Goal: Information Seeking & Learning: Learn about a topic

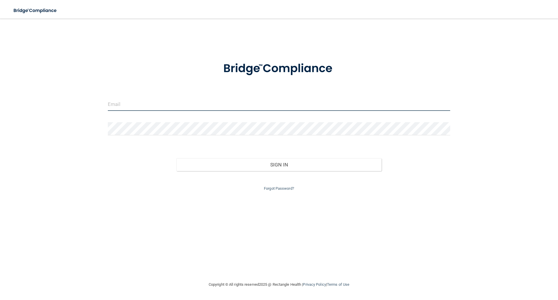
click at [124, 105] on input "email" at bounding box center [279, 104] width 343 height 13
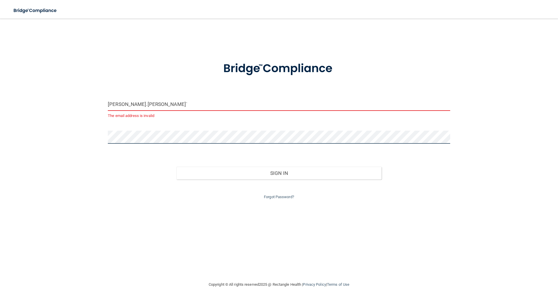
click at [177, 167] on button "Sign In" at bounding box center [280, 173] width 206 height 13
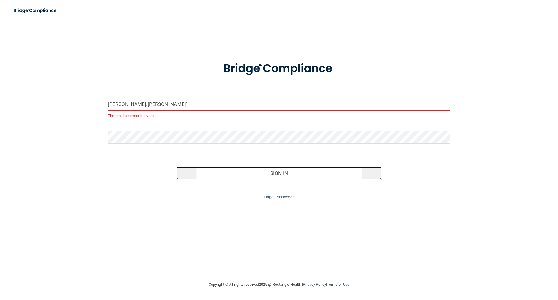
click at [304, 176] on button "Sign In" at bounding box center [280, 173] width 206 height 13
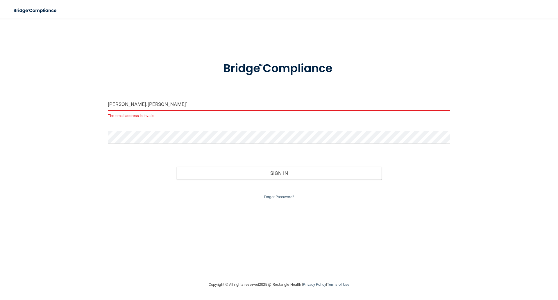
click at [151, 106] on input "[PERSON_NAME].[PERSON_NAME]`" at bounding box center [279, 104] width 343 height 13
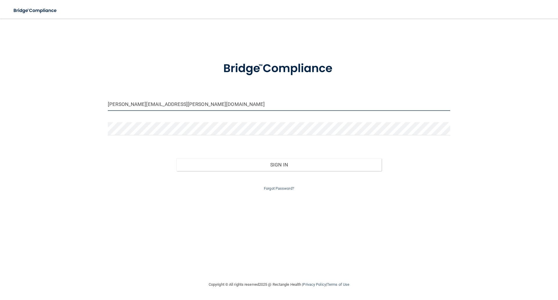
type input "[PERSON_NAME][EMAIL_ADDRESS][PERSON_NAME][DOMAIN_NAME]"
click at [177, 158] on button "Sign In" at bounding box center [280, 164] width 206 height 13
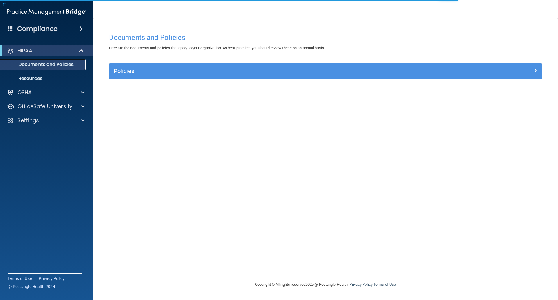
click at [30, 65] on p "Documents and Policies" at bounding box center [43, 65] width 79 height 6
click at [84, 51] on div at bounding box center [81, 50] width 14 height 7
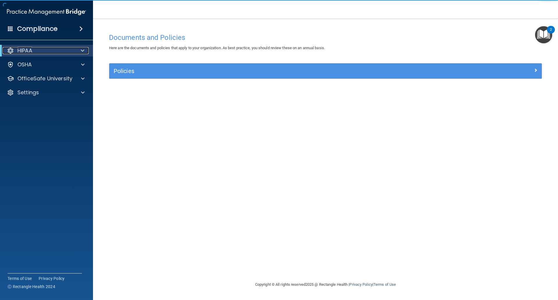
click at [84, 51] on div at bounding box center [81, 50] width 14 height 7
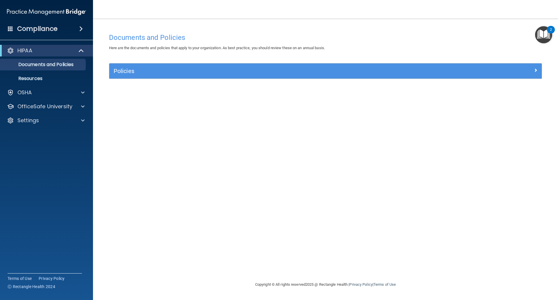
click at [83, 27] on span at bounding box center [80, 28] width 3 height 7
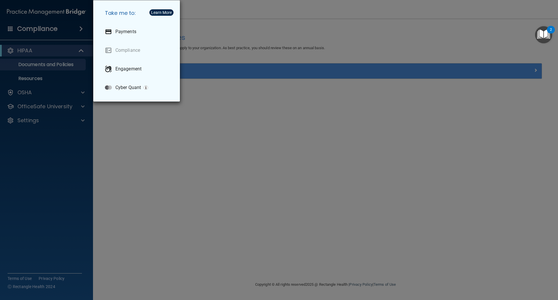
click at [170, 143] on div "Take me to: Payments Compliance Engagement Cyber Quant" at bounding box center [279, 150] width 558 height 300
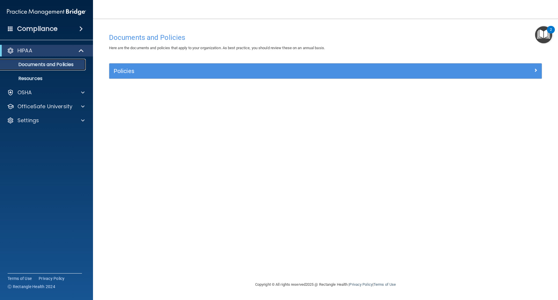
click at [73, 67] on p "Documents and Policies" at bounding box center [43, 65] width 79 height 6
click at [28, 76] on p "Resources" at bounding box center [43, 79] width 79 height 6
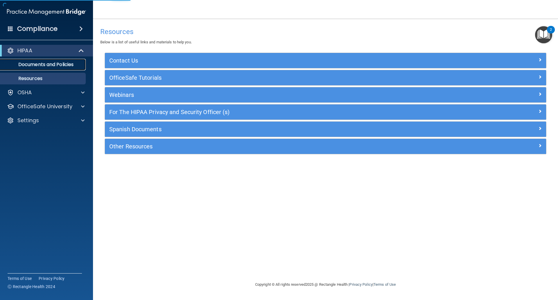
click at [34, 65] on p "Documents and Policies" at bounding box center [43, 65] width 79 height 6
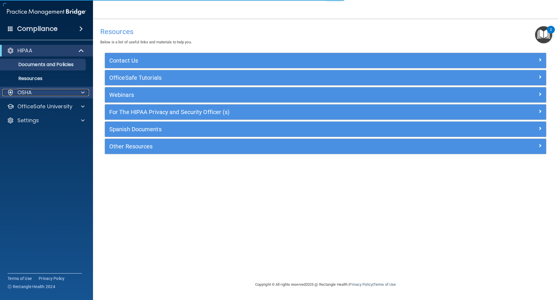
click at [33, 91] on div "OSHA" at bounding box center [39, 92] width 72 height 7
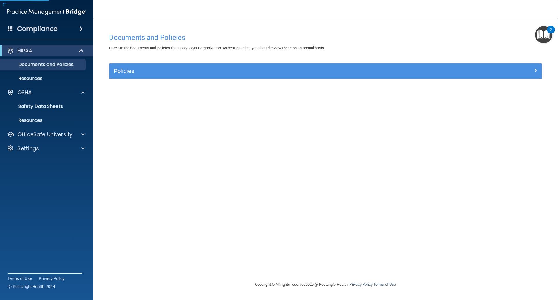
click at [59, 32] on div "Compliance" at bounding box center [46, 28] width 93 height 13
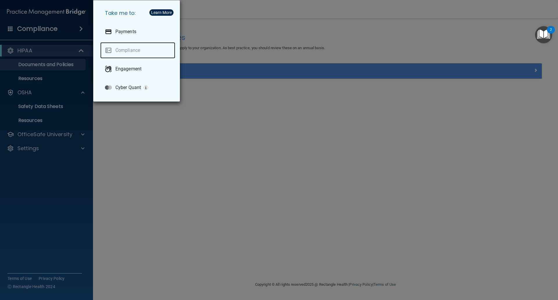
click at [126, 50] on link "Compliance" at bounding box center [137, 50] width 75 height 16
click at [264, 139] on div "Take me to: Payments Compliance Engagement Cyber Quant" at bounding box center [279, 150] width 558 height 300
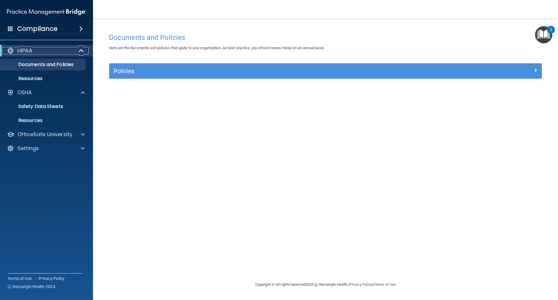
click at [83, 49] on span at bounding box center [81, 50] width 5 height 7
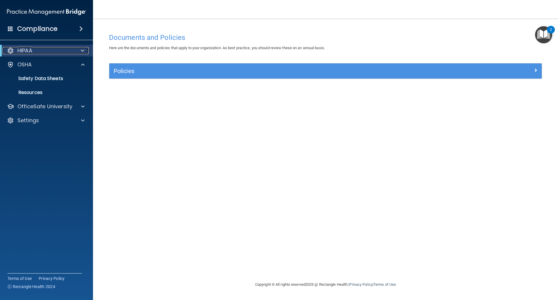
click at [11, 50] on div at bounding box center [10, 50] width 7 height 7
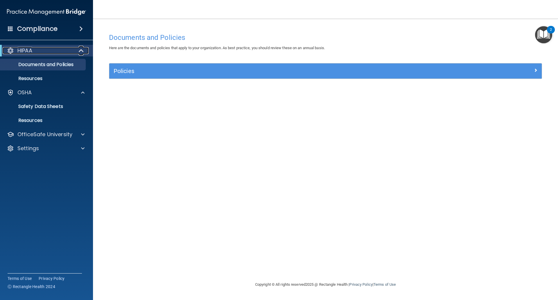
click at [11, 50] on div at bounding box center [10, 50] width 7 height 7
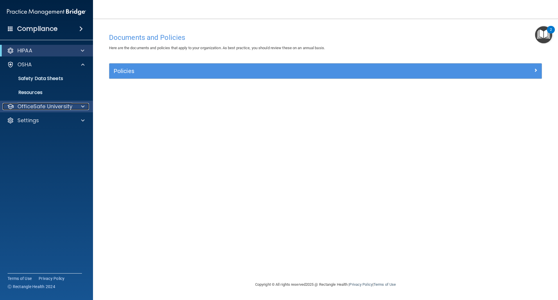
click at [54, 105] on p "OfficeSafe University" at bounding box center [44, 106] width 55 height 7
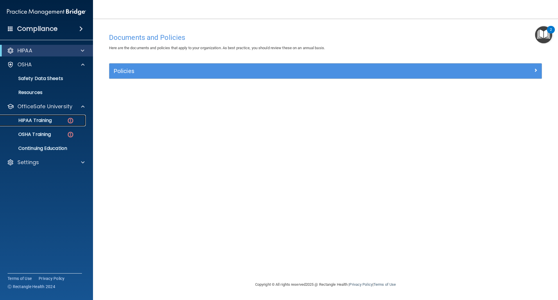
click at [49, 120] on p "HIPAA Training" at bounding box center [28, 120] width 48 height 6
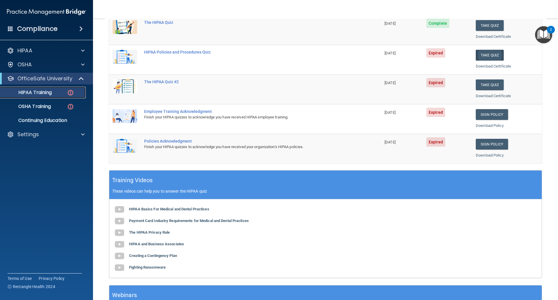
scroll to position [116, 0]
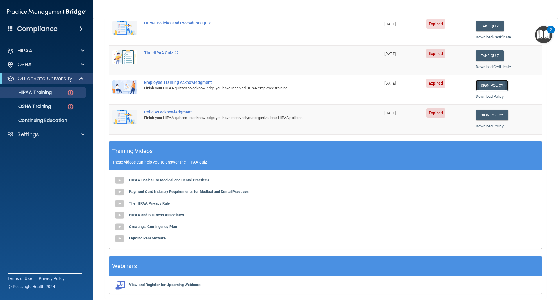
click at [483, 87] on link "Sign Policy" at bounding box center [492, 85] width 32 height 11
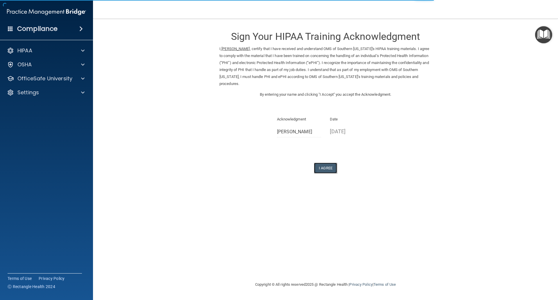
click at [322, 166] on button "I Agree" at bounding box center [325, 168] width 23 height 11
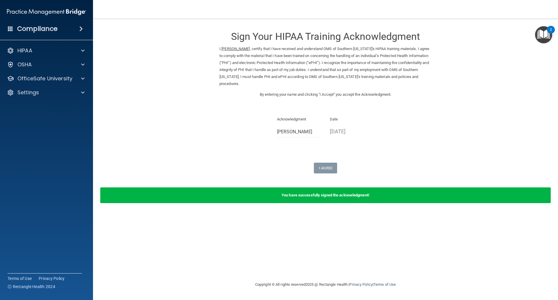
click at [319, 194] on b "You have successfully signed the acknowledgment!" at bounding box center [326, 195] width 88 height 4
click at [71, 13] on img at bounding box center [46, 12] width 79 height 12
click at [71, 76] on p "OfficeSafe University" at bounding box center [44, 78] width 55 height 7
click at [52, 90] on p "HIPAA Training" at bounding box center [28, 93] width 48 height 6
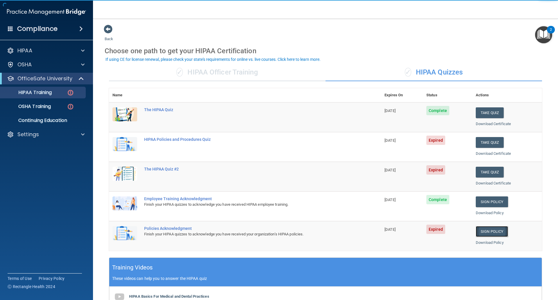
click at [492, 234] on link "Sign Policy" at bounding box center [492, 231] width 32 height 11
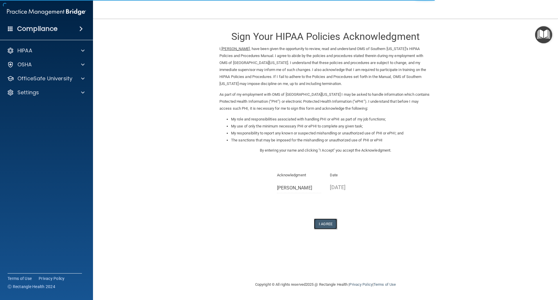
click at [321, 228] on button "I Agree" at bounding box center [325, 223] width 23 height 11
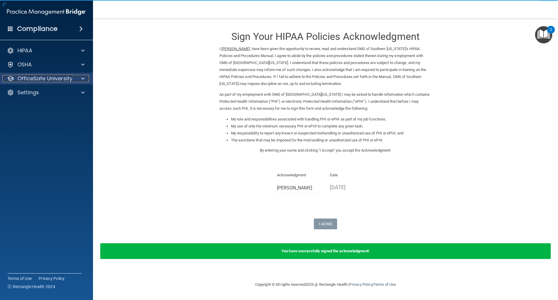
click at [72, 79] on div "OfficeSafe University" at bounding box center [39, 78] width 72 height 7
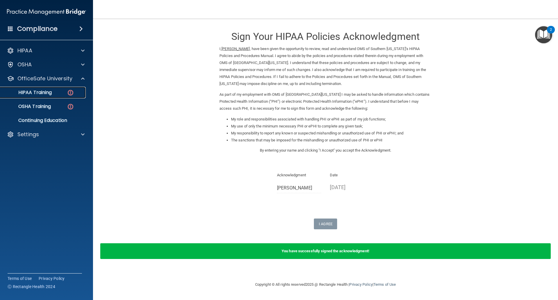
click at [70, 90] on img at bounding box center [70, 92] width 7 height 7
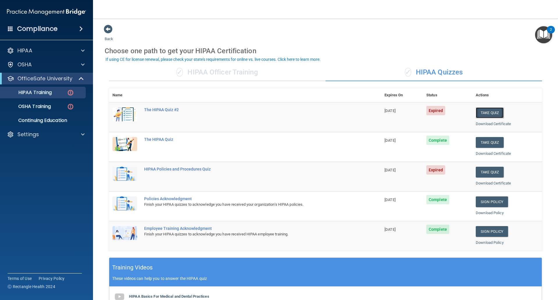
click at [478, 112] on button "Take Quiz" at bounding box center [490, 112] width 28 height 11
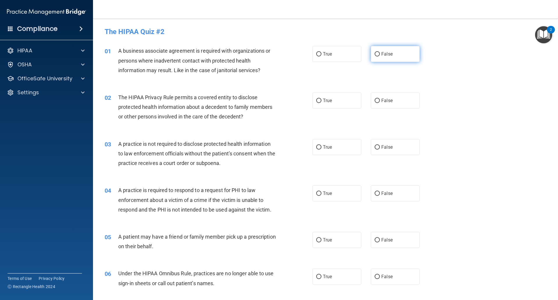
click at [375, 55] on input "False" at bounding box center [377, 54] width 5 height 4
radio input "true"
click at [316, 104] on label "True" at bounding box center [337, 100] width 49 height 16
click at [316, 103] on input "True" at bounding box center [318, 101] width 5 height 4
radio input "true"
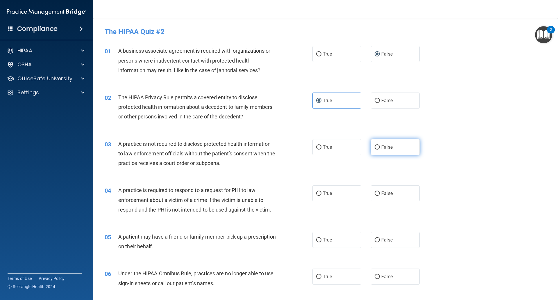
click at [382, 147] on span "False" at bounding box center [387, 147] width 11 height 6
click at [380, 147] on input "False" at bounding box center [377, 147] width 5 height 4
radio input "true"
click at [322, 196] on label "True" at bounding box center [337, 193] width 49 height 16
click at [316, 193] on input "True" at bounding box center [318, 193] width 5 height 4
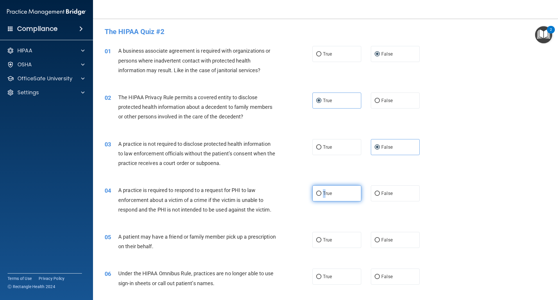
radio input "true"
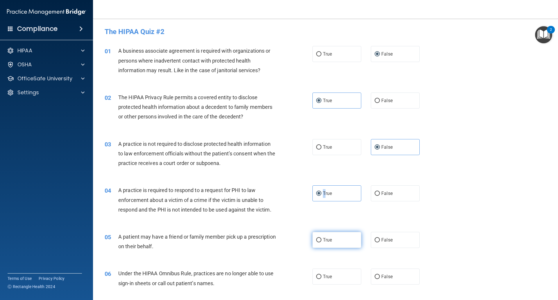
click at [319, 242] on input "True" at bounding box center [318, 240] width 5 height 4
radio input "true"
click at [375, 277] on input "False" at bounding box center [377, 277] width 5 height 4
radio input "true"
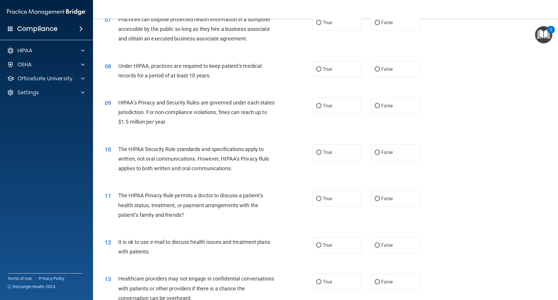
scroll to position [262, 0]
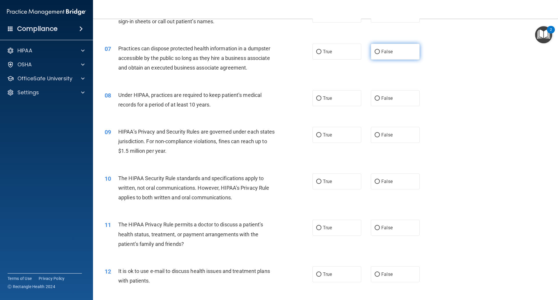
click at [375, 52] on input "False" at bounding box center [377, 52] width 5 height 4
radio input "true"
click at [374, 103] on label "False" at bounding box center [395, 98] width 49 height 16
click at [375, 101] on input "False" at bounding box center [377, 98] width 5 height 4
radio input "true"
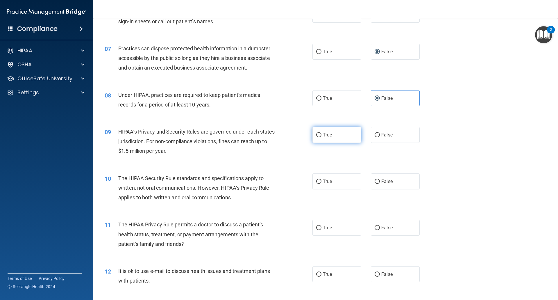
click at [316, 135] on input "True" at bounding box center [318, 135] width 5 height 4
radio input "true"
click at [317, 181] on input "True" at bounding box center [318, 181] width 5 height 4
radio input "true"
click at [318, 228] on input "True" at bounding box center [318, 228] width 5 height 4
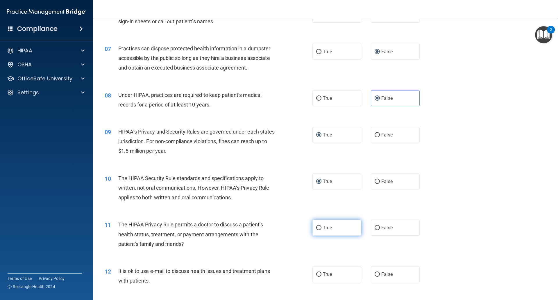
radio input "true"
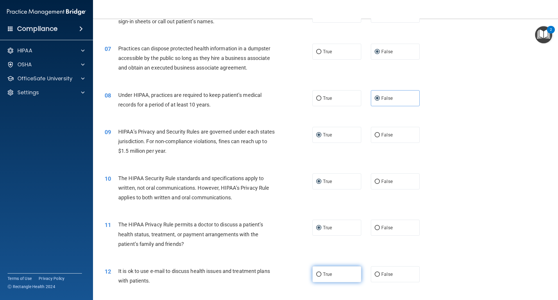
click at [320, 277] on label "True" at bounding box center [337, 274] width 49 height 16
click at [320, 277] on input "True" at bounding box center [318, 274] width 5 height 4
radio input "true"
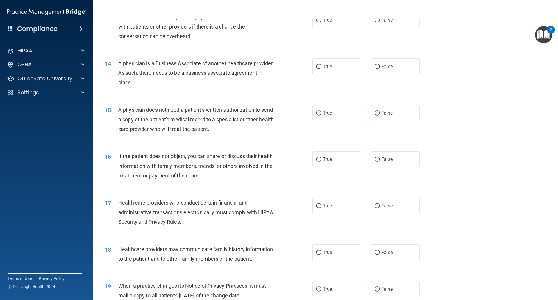
scroll to position [523, 0]
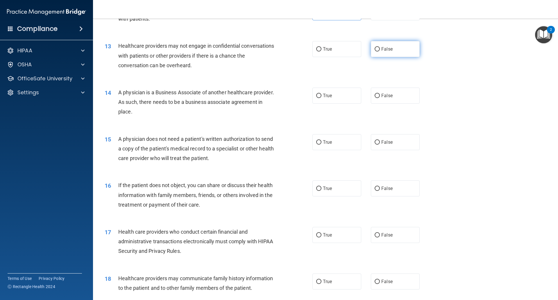
click at [375, 50] on input "False" at bounding box center [377, 49] width 5 height 4
radio input "true"
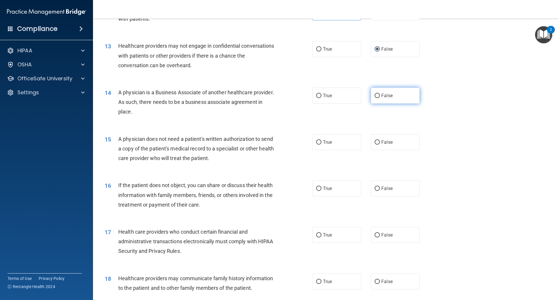
click at [376, 95] on input "False" at bounding box center [377, 96] width 5 height 4
radio input "true"
click at [316, 142] on input "True" at bounding box center [318, 142] width 5 height 4
radio input "true"
click at [316, 190] on input "True" at bounding box center [318, 188] width 5 height 4
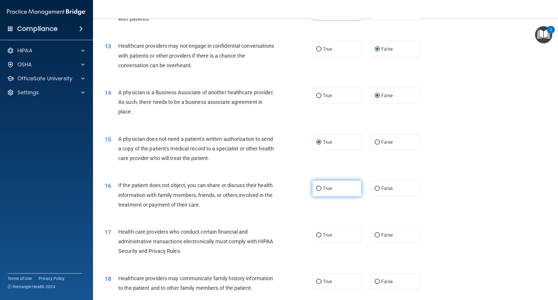
radio input "true"
click at [316, 234] on input "True" at bounding box center [318, 235] width 5 height 4
radio input "true"
click at [318, 282] on input "True" at bounding box center [318, 281] width 5 height 4
radio input "true"
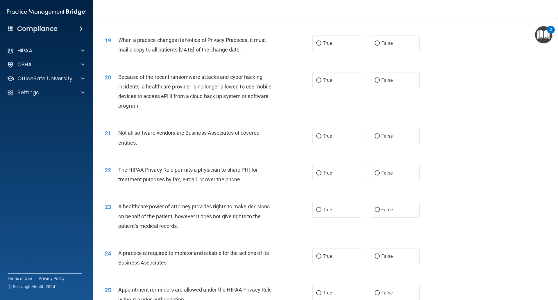
scroll to position [814, 0]
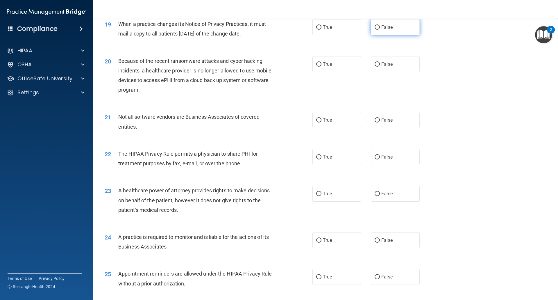
click at [382, 25] on span "False" at bounding box center [387, 27] width 11 height 6
click at [379, 25] on input "False" at bounding box center [377, 27] width 5 height 4
radio input "true"
click at [376, 64] on input "False" at bounding box center [377, 64] width 5 height 4
radio input "true"
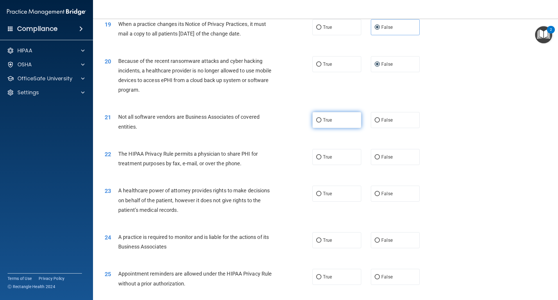
click at [320, 120] on label "True" at bounding box center [337, 120] width 49 height 16
click at [320, 120] on input "True" at bounding box center [318, 120] width 5 height 4
radio input "true"
click at [317, 157] on input "True" at bounding box center [318, 157] width 5 height 4
radio input "true"
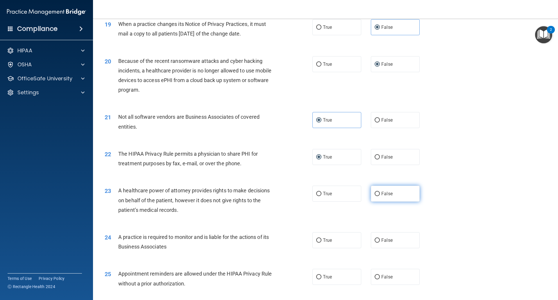
click at [375, 196] on input "False" at bounding box center [377, 194] width 5 height 4
radio input "true"
click at [375, 238] on input "False" at bounding box center [377, 240] width 5 height 4
radio input "true"
click at [317, 278] on input "True" at bounding box center [318, 277] width 5 height 4
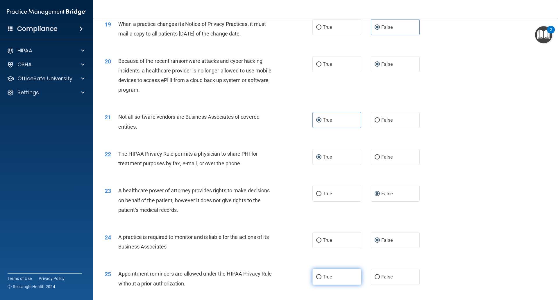
radio input "true"
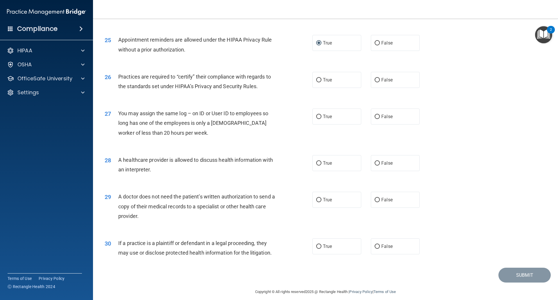
scroll to position [1054, 0]
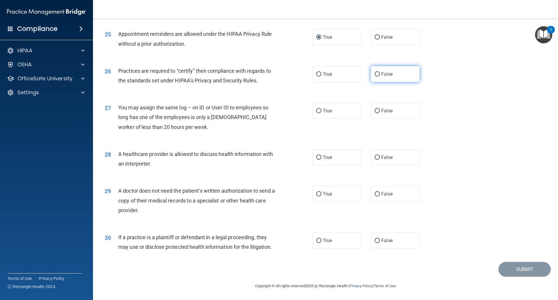
click at [375, 74] on input "False" at bounding box center [377, 74] width 5 height 4
radio input "true"
click at [375, 111] on input "False" at bounding box center [377, 111] width 5 height 4
radio input "true"
click at [316, 159] on input "True" at bounding box center [318, 157] width 5 height 4
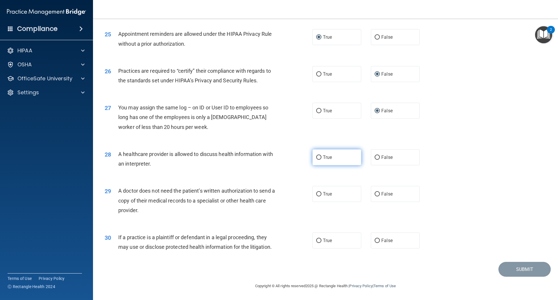
radio input "true"
click at [317, 196] on input "True" at bounding box center [318, 194] width 5 height 4
radio input "true"
click at [319, 243] on label "True" at bounding box center [337, 240] width 49 height 16
click at [319, 243] on input "True" at bounding box center [318, 240] width 5 height 4
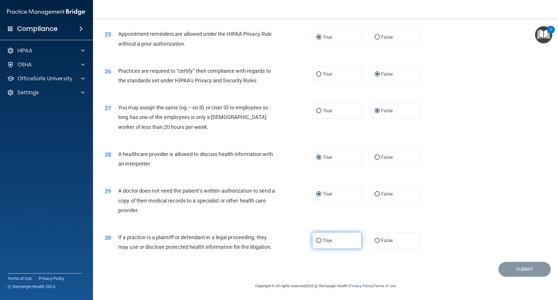
radio input "true"
click at [502, 268] on button "Submit" at bounding box center [525, 269] width 52 height 15
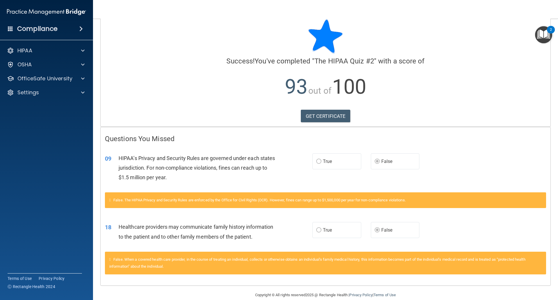
scroll to position [19, 0]
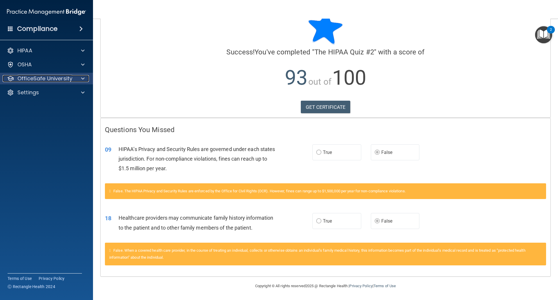
click at [81, 76] on div at bounding box center [82, 78] width 15 height 7
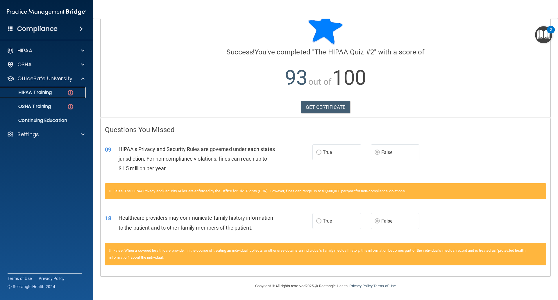
click at [59, 88] on link "HIPAA Training" at bounding box center [40, 93] width 92 height 12
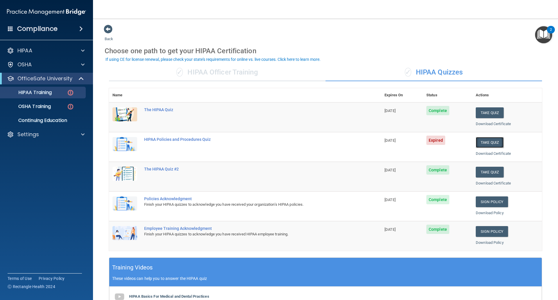
click at [487, 142] on button "Take Quiz" at bounding box center [490, 142] width 28 height 11
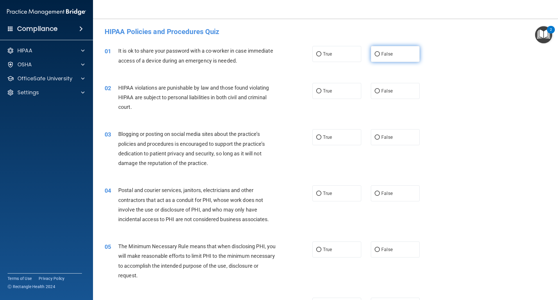
click at [376, 54] on input "False" at bounding box center [377, 54] width 5 height 4
radio input "true"
click at [316, 92] on input "True" at bounding box center [318, 91] width 5 height 4
radio input "true"
click at [382, 139] on span "False" at bounding box center [387, 137] width 11 height 6
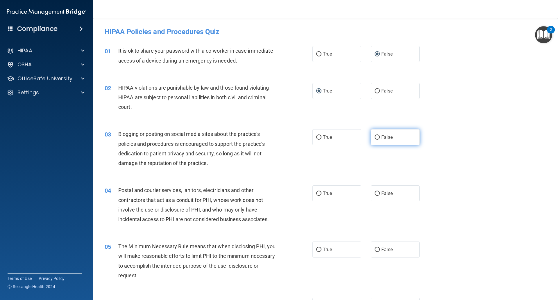
click at [380, 139] on input "False" at bounding box center [377, 137] width 5 height 4
radio input "true"
click at [318, 194] on input "True" at bounding box center [318, 193] width 5 height 4
radio input "true"
click at [318, 247] on input "True" at bounding box center [318, 249] width 5 height 4
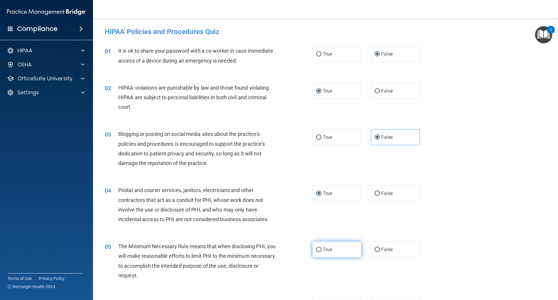
radio input "true"
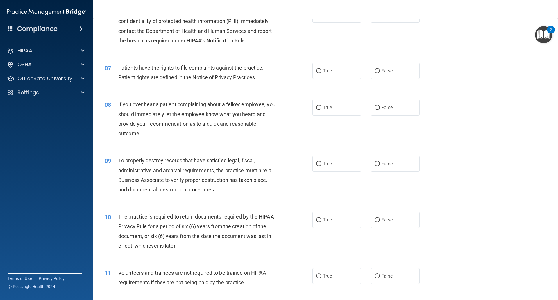
scroll to position [262, 0]
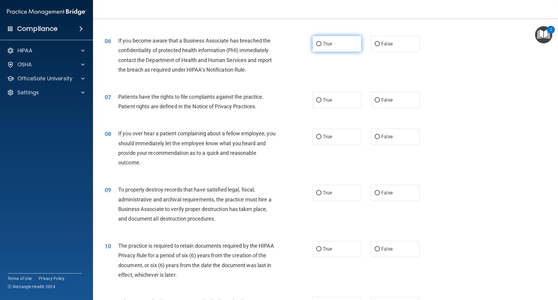
click at [323, 45] on span "True" at bounding box center [327, 44] width 9 height 6
click at [322, 45] on input "True" at bounding box center [318, 44] width 5 height 4
radio input "true"
click at [318, 101] on input "True" at bounding box center [318, 100] width 5 height 4
radio input "true"
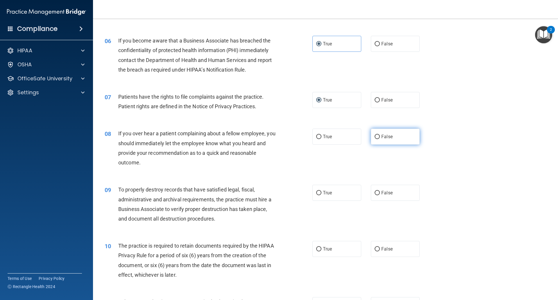
click at [384, 138] on span "False" at bounding box center [387, 137] width 11 height 6
click at [380, 138] on input "False" at bounding box center [377, 137] width 5 height 4
radio input "true"
click at [377, 193] on input "False" at bounding box center [377, 193] width 5 height 4
radio input "true"
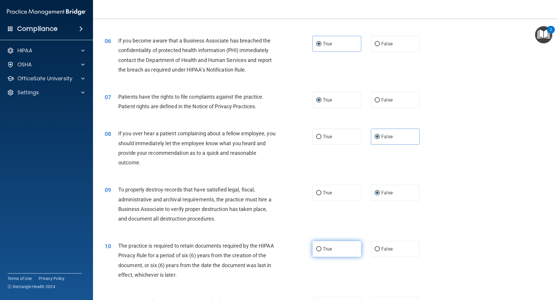
click at [323, 250] on span "True" at bounding box center [327, 249] width 9 height 6
click at [321, 250] on input "True" at bounding box center [318, 249] width 5 height 4
radio input "true"
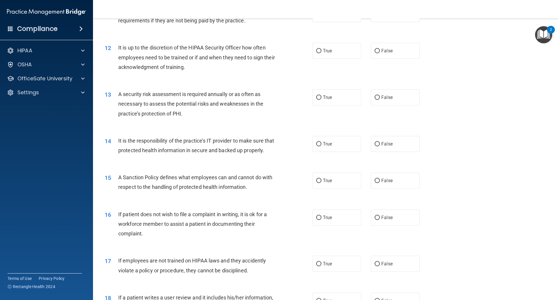
scroll to position [523, 0]
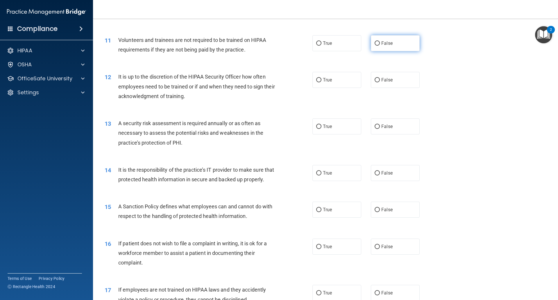
click at [377, 42] on label "False" at bounding box center [395, 43] width 49 height 16
click at [377, 42] on input "False" at bounding box center [377, 43] width 5 height 4
radio input "true"
click at [377, 79] on label "False" at bounding box center [395, 80] width 49 height 16
click at [377, 79] on input "False" at bounding box center [377, 80] width 5 height 4
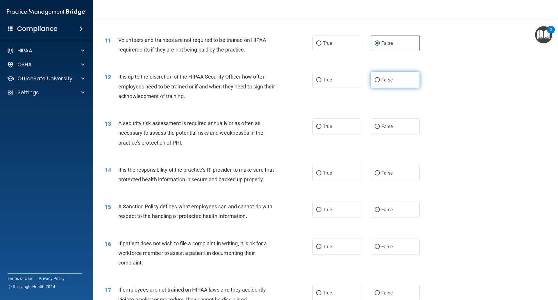
radio input "true"
click at [316, 126] on input "True" at bounding box center [318, 126] width 5 height 4
radio input "true"
click at [375, 173] on input "False" at bounding box center [377, 173] width 5 height 4
radio input "true"
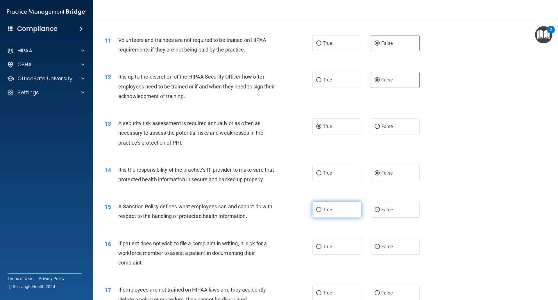
click at [316, 212] on input "True" at bounding box center [318, 210] width 5 height 4
radio input "true"
click at [323, 249] on span "True" at bounding box center [327, 247] width 9 height 6
click at [322, 249] on input "True" at bounding box center [318, 247] width 5 height 4
radio input "true"
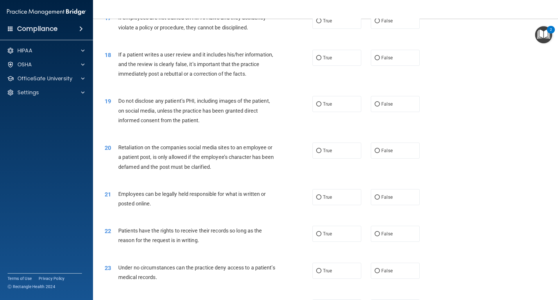
scroll to position [785, 0]
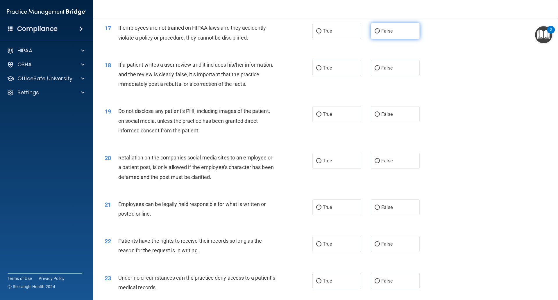
click at [375, 33] on input "False" at bounding box center [377, 31] width 5 height 4
radio input "true"
click at [378, 76] on label "False" at bounding box center [395, 68] width 49 height 16
click at [378, 70] on input "False" at bounding box center [377, 68] width 5 height 4
radio input "true"
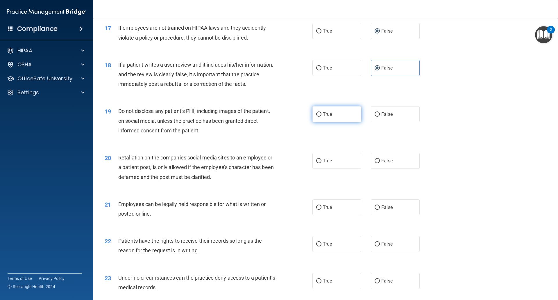
click at [323, 117] on span "True" at bounding box center [327, 114] width 9 height 6
click at [322, 117] on input "True" at bounding box center [318, 114] width 5 height 4
radio input "true"
click at [371, 169] on label "False" at bounding box center [395, 161] width 49 height 16
click at [375, 163] on input "False" at bounding box center [377, 161] width 5 height 4
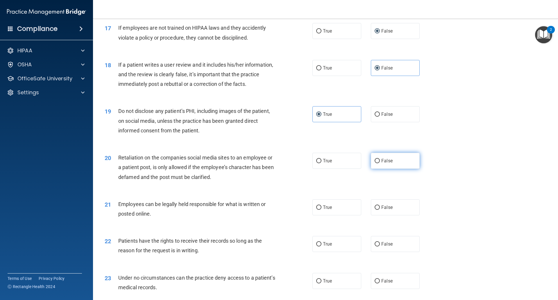
radio input "true"
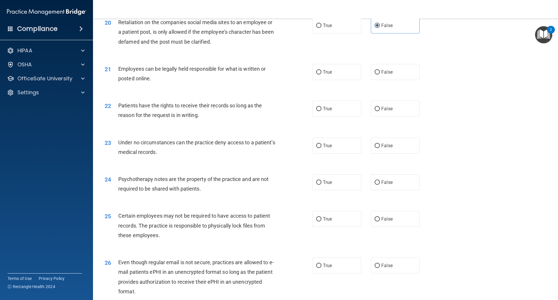
scroll to position [931, 0]
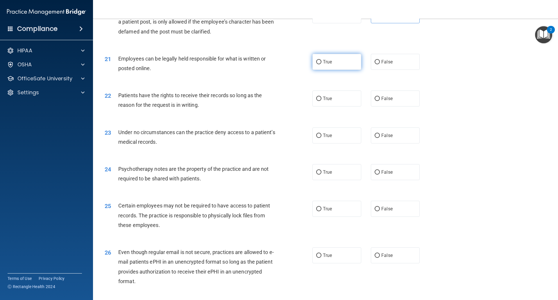
click at [323, 65] on span "True" at bounding box center [327, 62] width 9 height 6
click at [322, 64] on input "True" at bounding box center [318, 62] width 5 height 4
radio input "true"
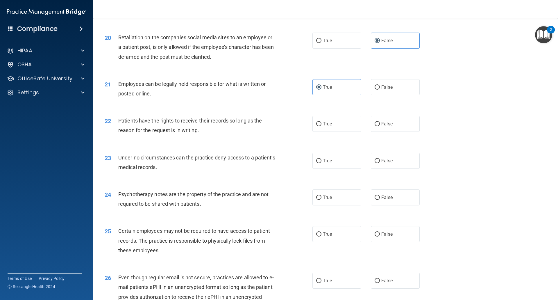
scroll to position [901, 0]
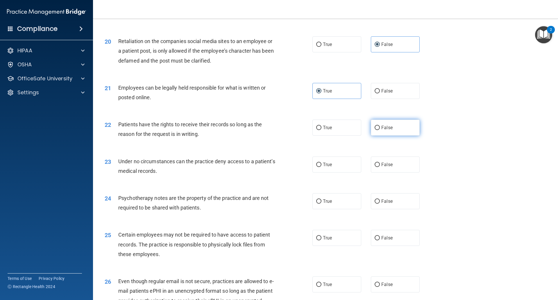
click at [374, 136] on label "False" at bounding box center [395, 128] width 49 height 16
click at [375, 130] on input "False" at bounding box center [377, 128] width 5 height 4
radio input "true"
click at [377, 167] on input "False" at bounding box center [377, 165] width 5 height 4
radio input "true"
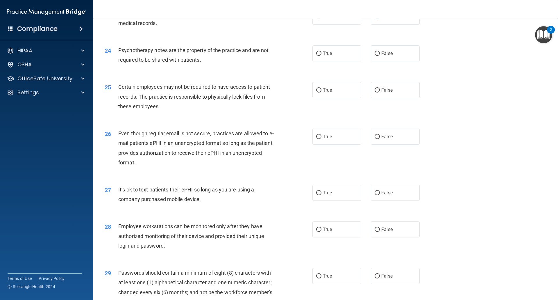
scroll to position [1076, 0]
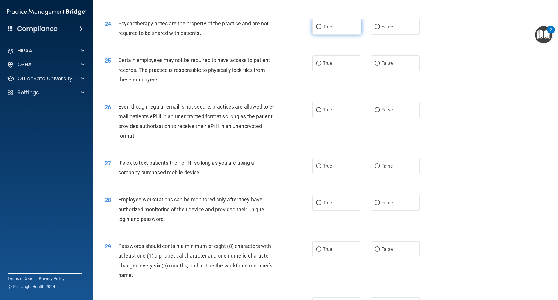
click at [323, 29] on span "True" at bounding box center [327, 27] width 9 height 6
click at [322, 29] on input "True" at bounding box center [318, 27] width 5 height 4
radio input "true"
click at [323, 66] on span "True" at bounding box center [327, 63] width 9 height 6
click at [322, 66] on input "True" at bounding box center [318, 63] width 5 height 4
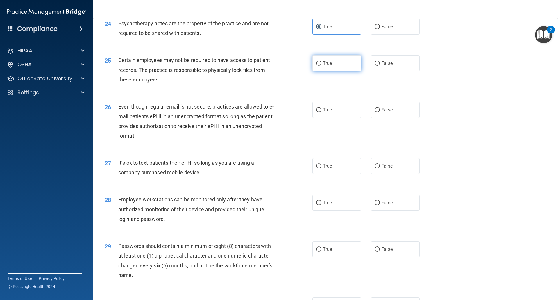
radio input "true"
click at [321, 118] on label "True" at bounding box center [337, 110] width 49 height 16
click at [321, 112] on input "True" at bounding box center [318, 110] width 5 height 4
radio input "true"
click at [384, 169] on span "False" at bounding box center [387, 166] width 11 height 6
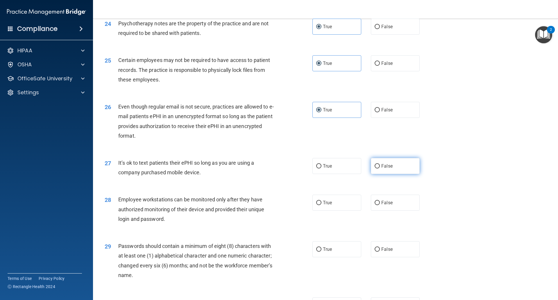
click at [380, 168] on input "False" at bounding box center [377, 166] width 5 height 4
radio input "true"
click at [387, 211] on label "False" at bounding box center [395, 203] width 49 height 16
click at [380, 205] on input "False" at bounding box center [377, 203] width 5 height 4
radio input "true"
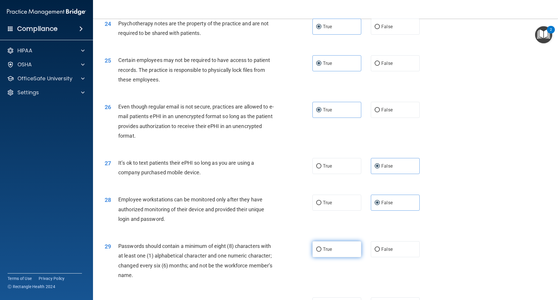
click at [335, 256] on label "True" at bounding box center [337, 249] width 49 height 16
click at [322, 252] on input "True" at bounding box center [318, 249] width 5 height 4
radio input "true"
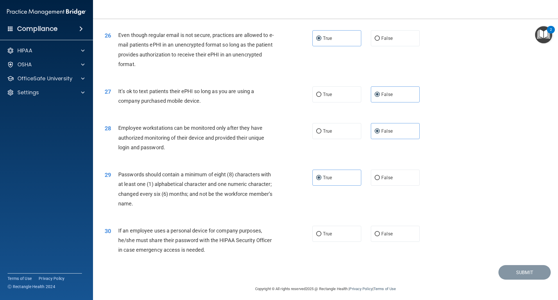
scroll to position [1160, 0]
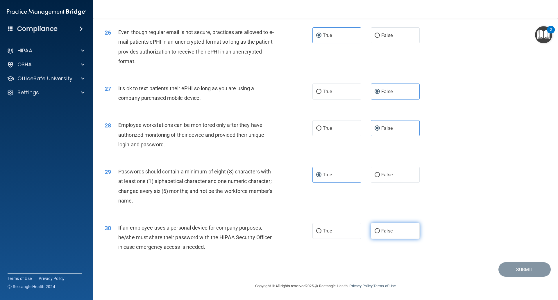
click at [382, 231] on span "False" at bounding box center [387, 231] width 11 height 6
click at [380, 231] on input "False" at bounding box center [377, 231] width 5 height 4
radio input "true"
click at [512, 270] on button "Submit" at bounding box center [525, 269] width 52 height 15
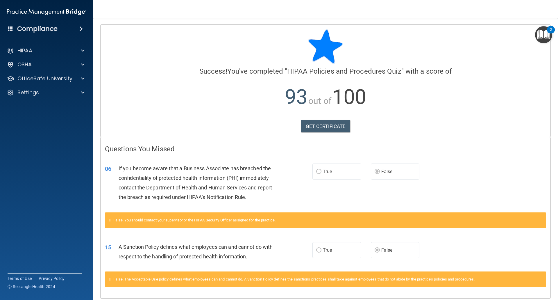
click at [41, 28] on h4 "Compliance" at bounding box center [37, 29] width 40 height 8
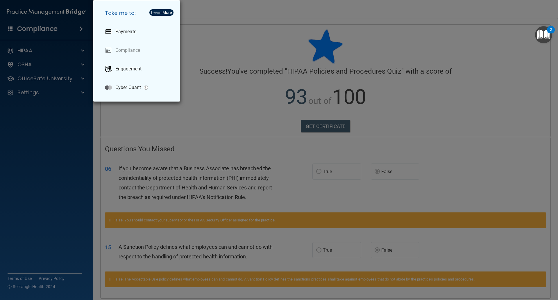
click at [69, 94] on div "Take me to: Payments Compliance Engagement Cyber Quant" at bounding box center [279, 150] width 558 height 300
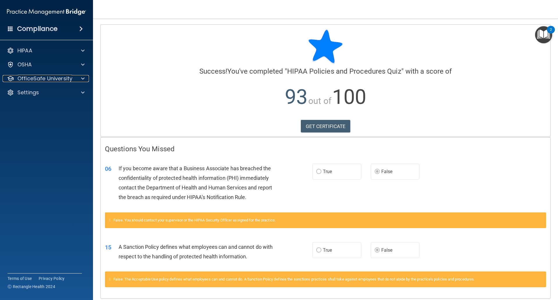
click at [65, 78] on p "OfficeSafe University" at bounding box center [44, 78] width 55 height 7
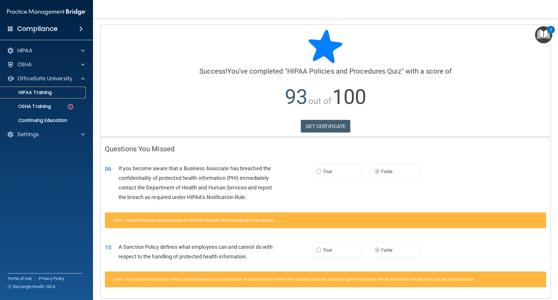
click at [52, 91] on p "HIPAA Training" at bounding box center [28, 93] width 48 height 6
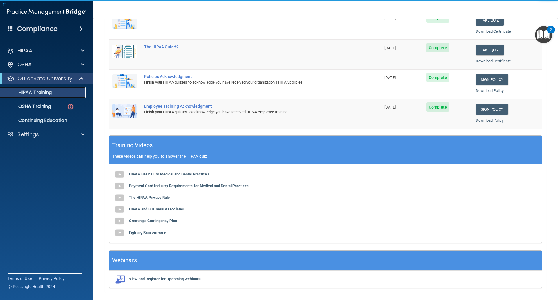
scroll to position [138, 0]
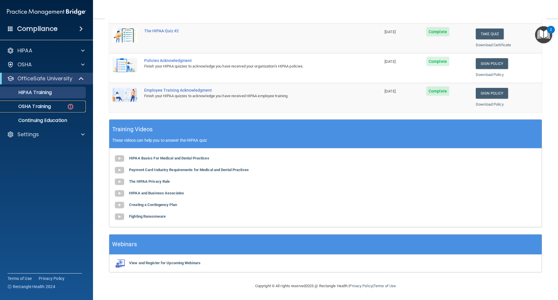
click at [35, 106] on p "OSHA Training" at bounding box center [27, 107] width 47 height 6
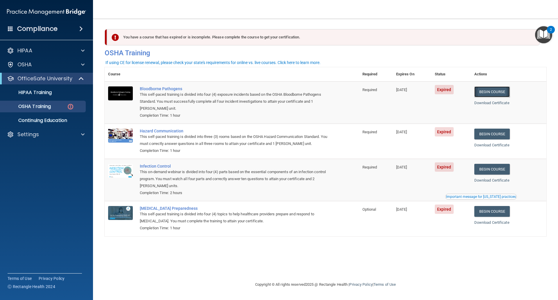
click at [503, 93] on link "Begin Course" at bounding box center [492, 91] width 35 height 11
